Goal: Find specific page/section: Find specific page/section

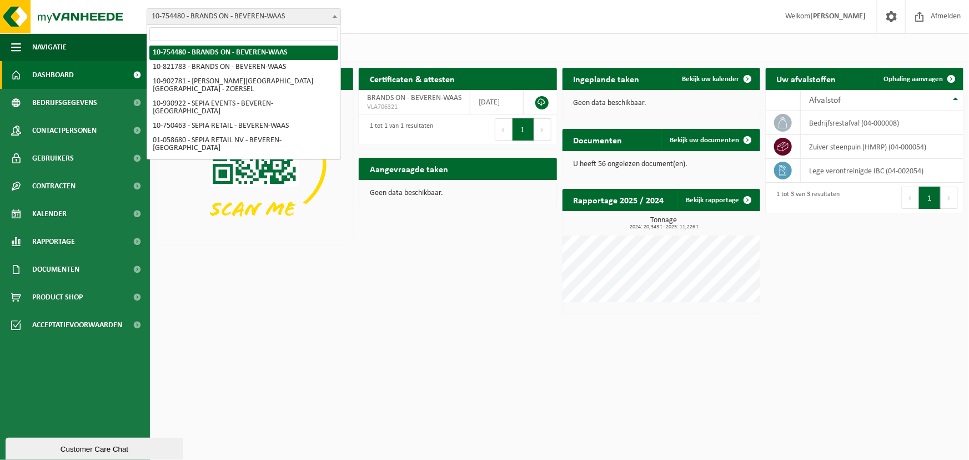
click at [274, 14] on span "10-754480 - BRANDS ON - BEVEREN-WAAS" at bounding box center [243, 17] width 193 height 16
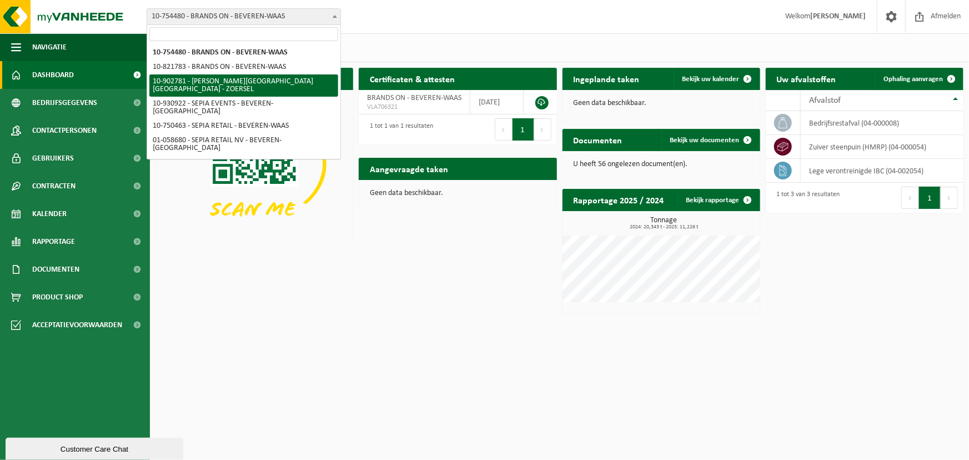
select select "120983"
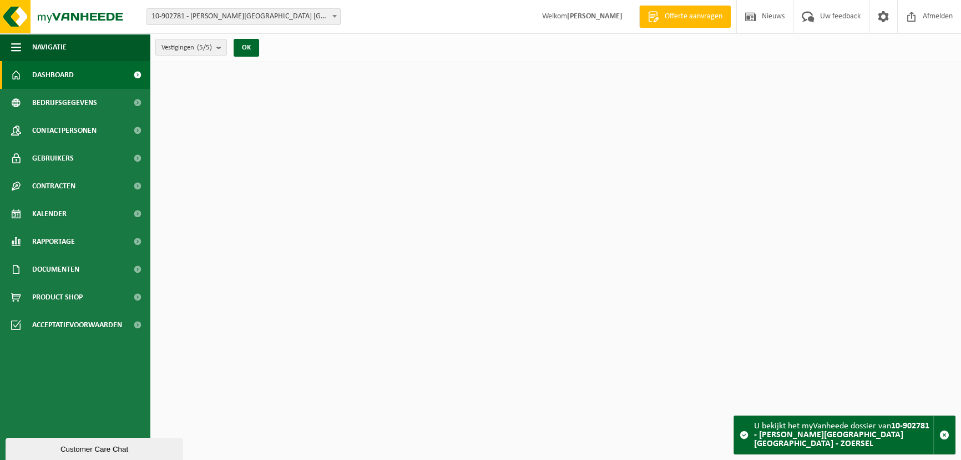
click at [271, 14] on span "10-902781 - [PERSON_NAME][GEOGRAPHIC_DATA] [GEOGRAPHIC_DATA] - ZOERSEL" at bounding box center [243, 17] width 193 height 16
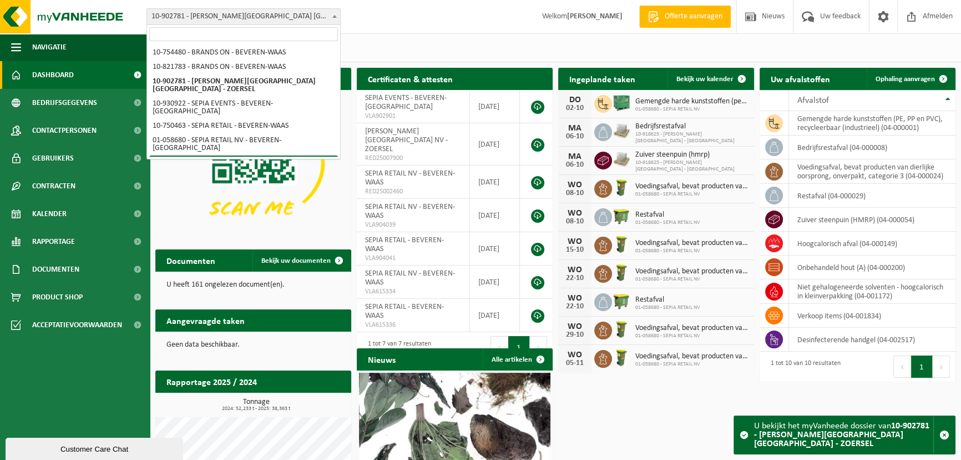
select select "128637"
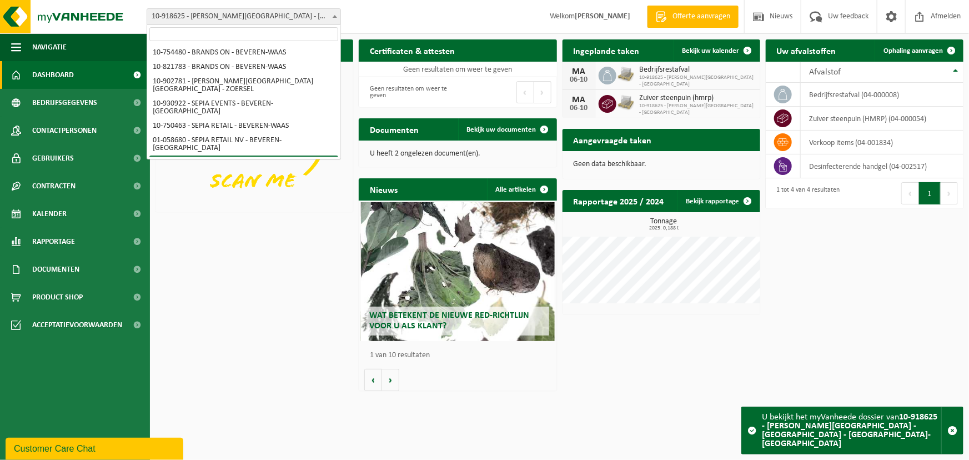
click at [294, 16] on span "10-918625 - [PERSON_NAME][GEOGRAPHIC_DATA] - [GEOGRAPHIC_DATA] - [GEOGRAPHIC_DA…" at bounding box center [243, 17] width 193 height 16
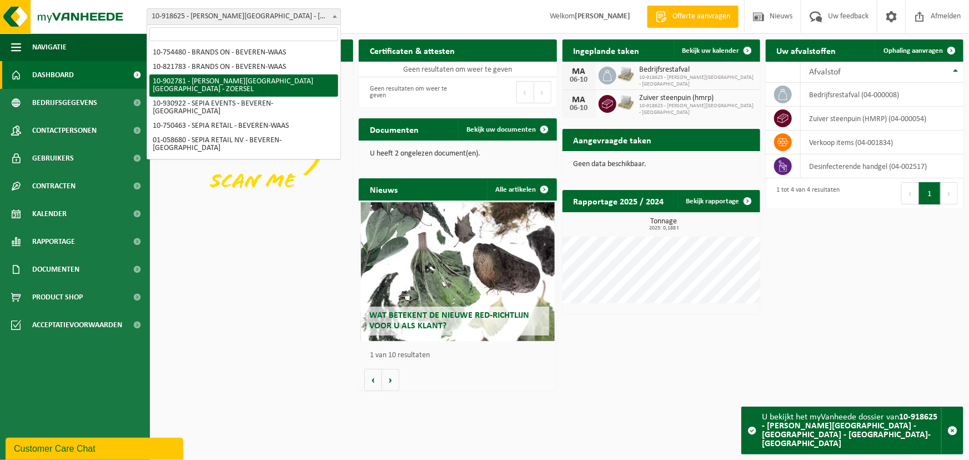
select select "120983"
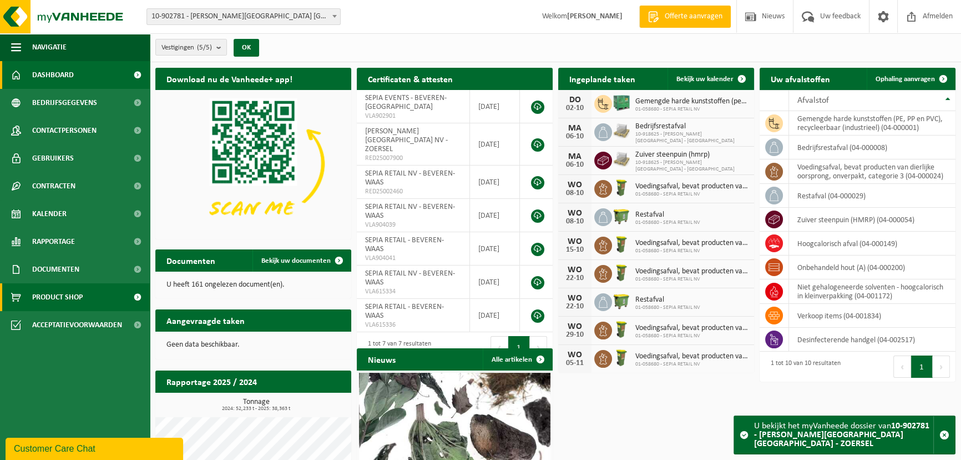
click at [93, 291] on link "Product Shop" at bounding box center [75, 297] width 150 height 28
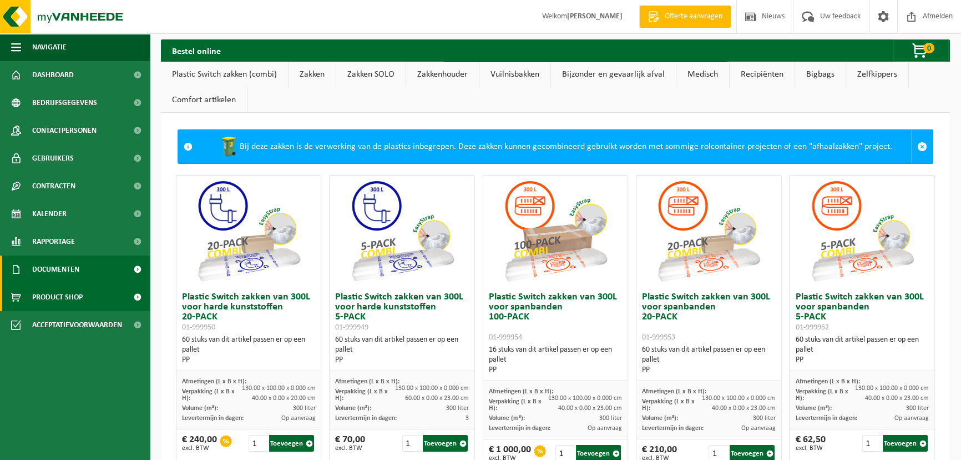
click at [89, 274] on link "Documenten" at bounding box center [75, 269] width 150 height 28
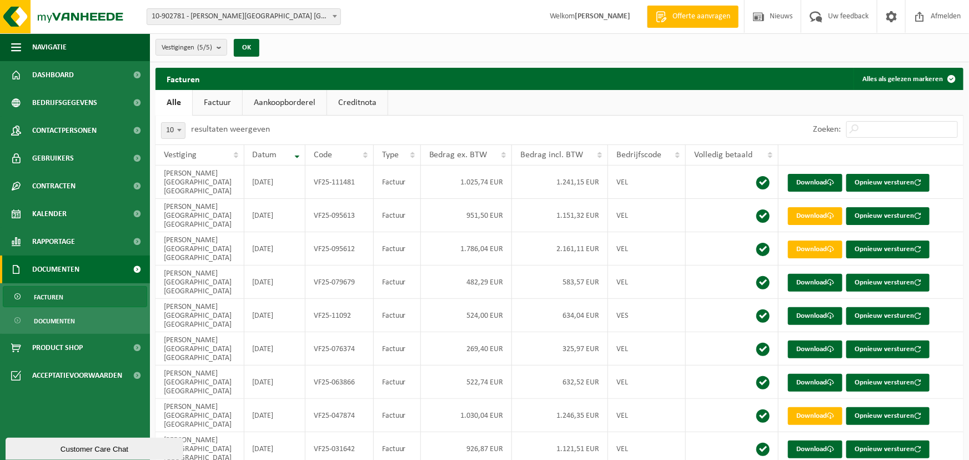
click at [216, 103] on link "Factuur" at bounding box center [217, 103] width 49 height 26
click at [161, 98] on link "Alle" at bounding box center [173, 103] width 36 height 26
